Goal: Information Seeking & Learning: Compare options

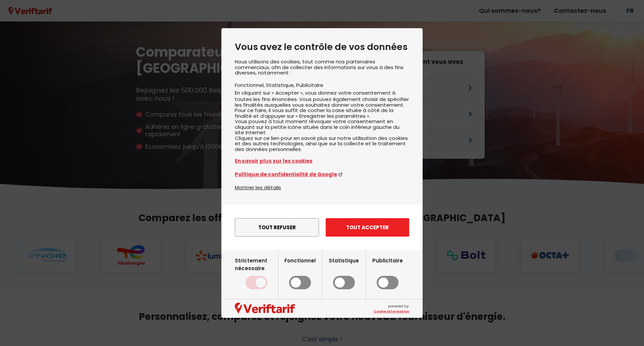
click at [360, 233] on button "Tout accepter" at bounding box center [368, 227] width 84 height 18
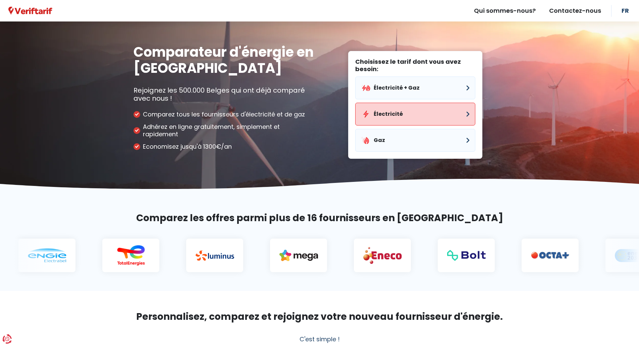
click at [389, 109] on button "Électricité" at bounding box center [415, 114] width 120 height 23
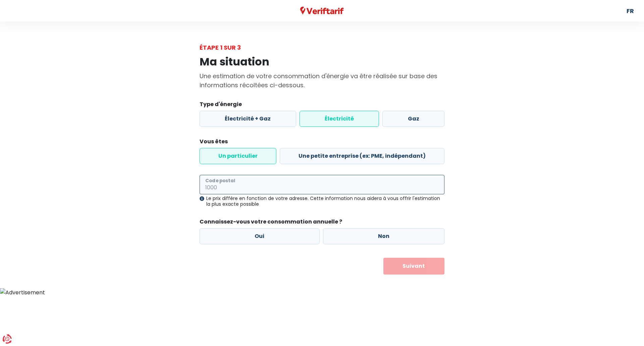
click at [249, 186] on input "Code postal" at bounding box center [322, 184] width 245 height 19
type input "5190"
click at [249, 234] on label "Oui" at bounding box center [260, 236] width 120 height 16
click at [249, 234] on input "Oui" at bounding box center [260, 236] width 120 height 16
radio input "true"
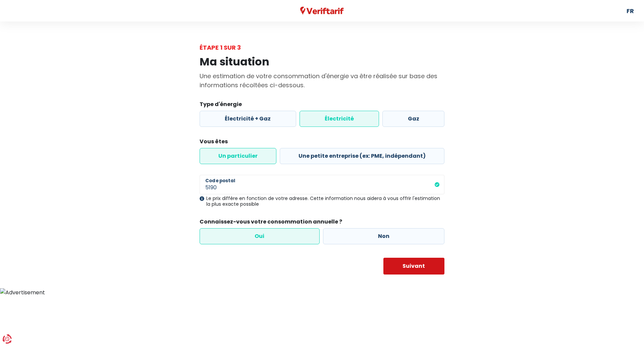
click at [401, 266] on button "Suivant" at bounding box center [414, 266] width 61 height 17
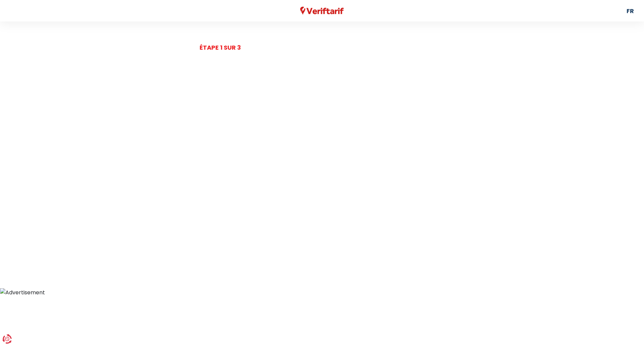
select select
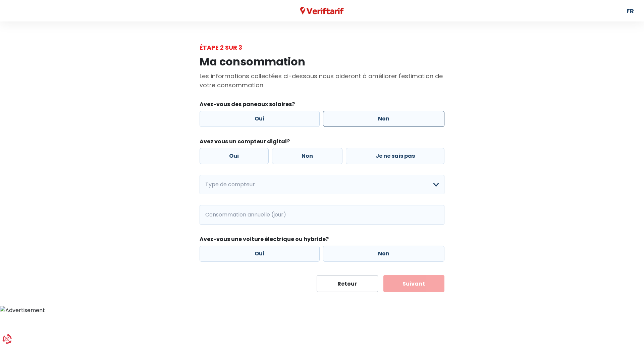
click at [362, 124] on label "Non" at bounding box center [384, 119] width 122 height 16
click at [362, 124] on input "Non" at bounding box center [384, 119] width 122 height 16
radio input "true"
click at [304, 155] on label "Non" at bounding box center [307, 156] width 71 height 16
click at [304, 155] on input "Non" at bounding box center [307, 156] width 71 height 16
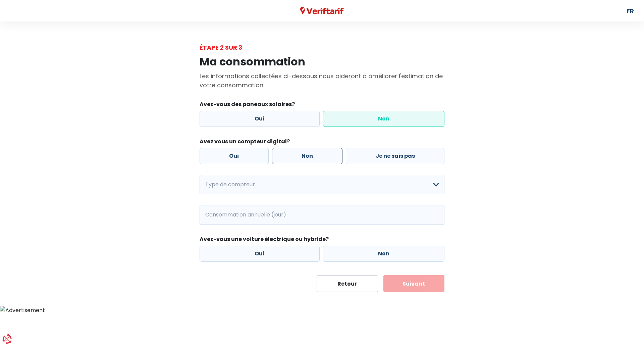
radio input "true"
click at [280, 183] on select "Mono-horaire Bi-horaire Mono-horaire + exclusif nuit Bi-horaire + exclusif nuit…" at bounding box center [322, 184] width 245 height 19
select select "day_night_bi_hourly"
click at [200, 175] on select "Mono-horaire Bi-horaire Mono-horaire + exclusif nuit Bi-horaire + exclusif nuit…" at bounding box center [322, 184] width 245 height 19
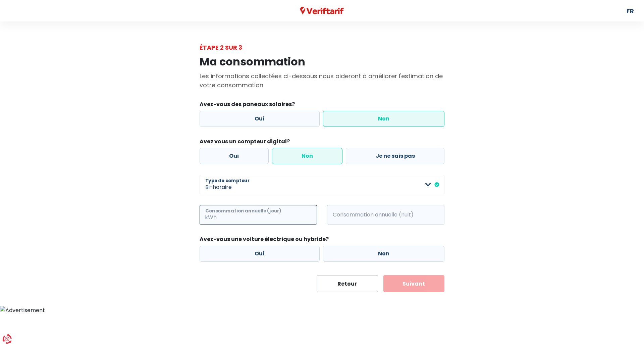
click at [259, 215] on input "Consommation annuelle (jour)" at bounding box center [267, 214] width 99 height 19
type input "1351"
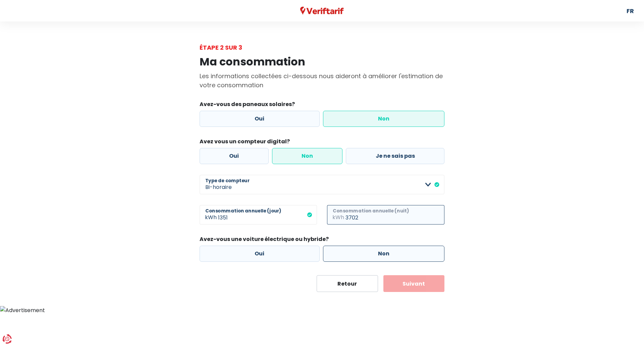
type input "3702"
click at [353, 248] on label "Non" at bounding box center [384, 254] width 122 height 16
click at [353, 248] on input "Non" at bounding box center [384, 254] width 122 height 16
radio input "true"
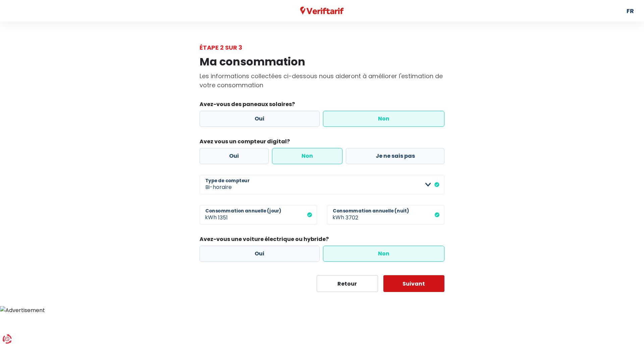
click at [402, 282] on button "Suivant" at bounding box center [414, 283] width 61 height 17
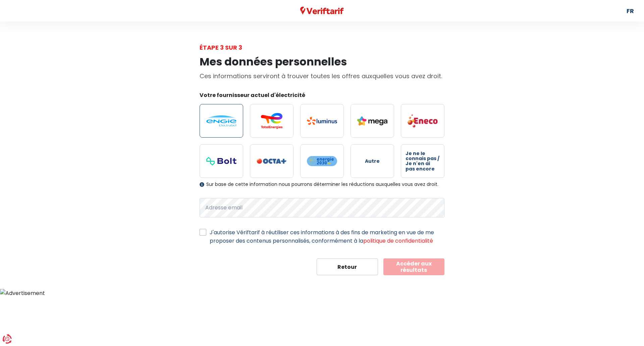
click at [230, 121] on img at bounding box center [221, 120] width 30 height 11
click at [230, 121] on input "radio" at bounding box center [222, 121] width 44 height 34
radio input "true"
click at [185, 207] on div "Mes données personnelles Ces informations serviront à trouver toutes les offres…" at bounding box center [322, 163] width 383 height 223
